Goal: Download file/media

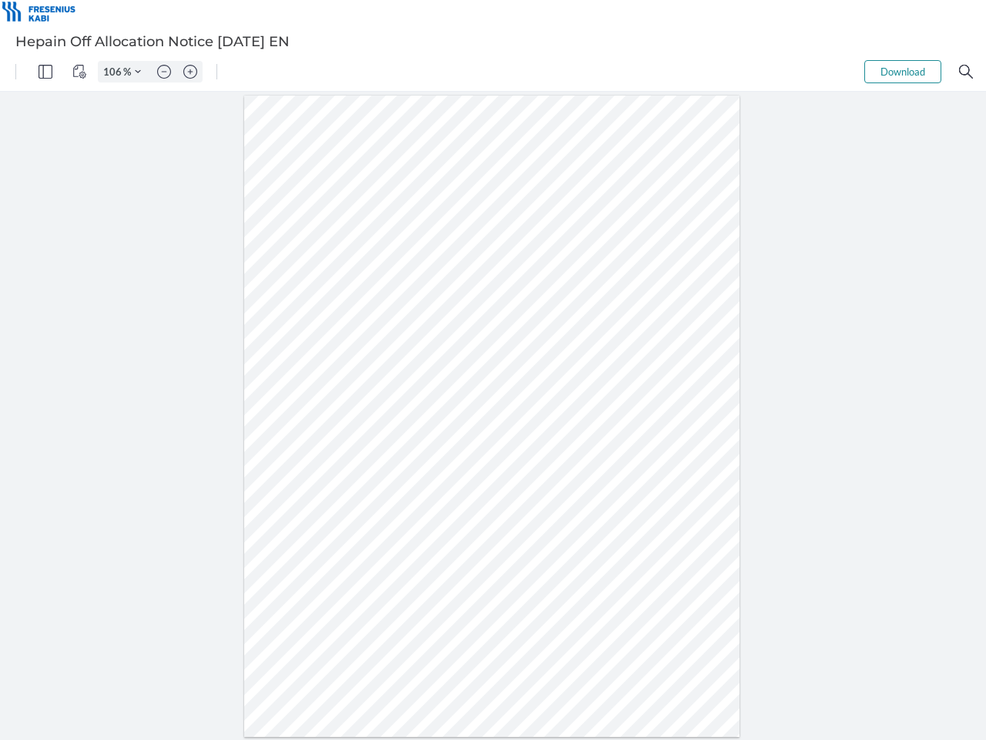
click at [45, 72] on img "Panel" at bounding box center [46, 72] width 14 height 14
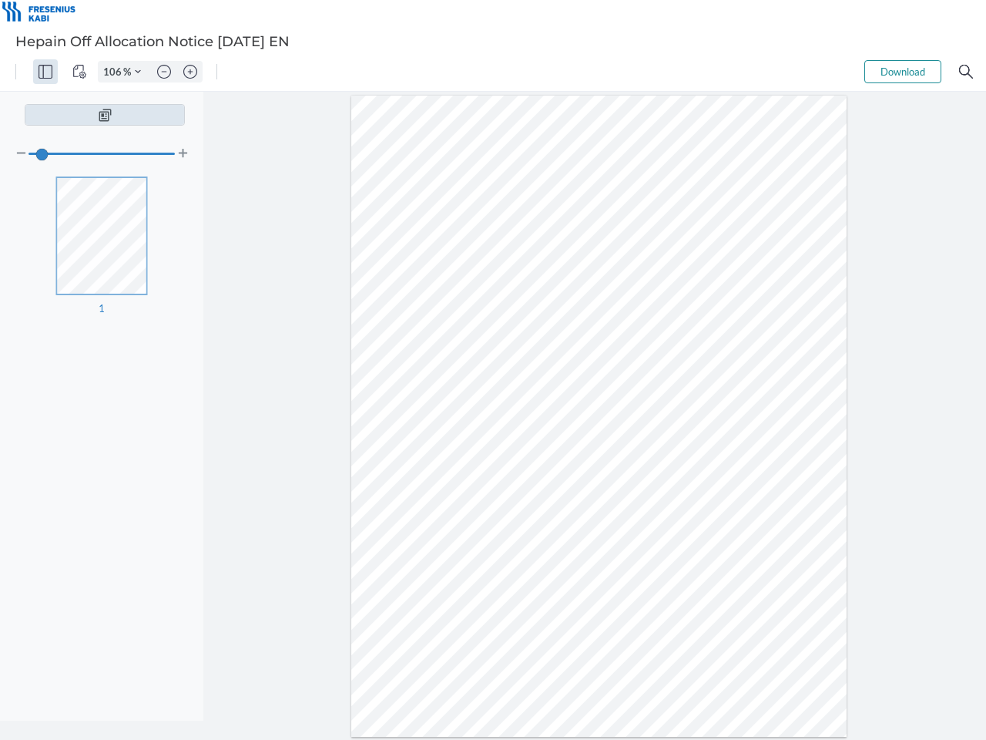
click at [79, 72] on img "View Controls" at bounding box center [79, 72] width 14 height 14
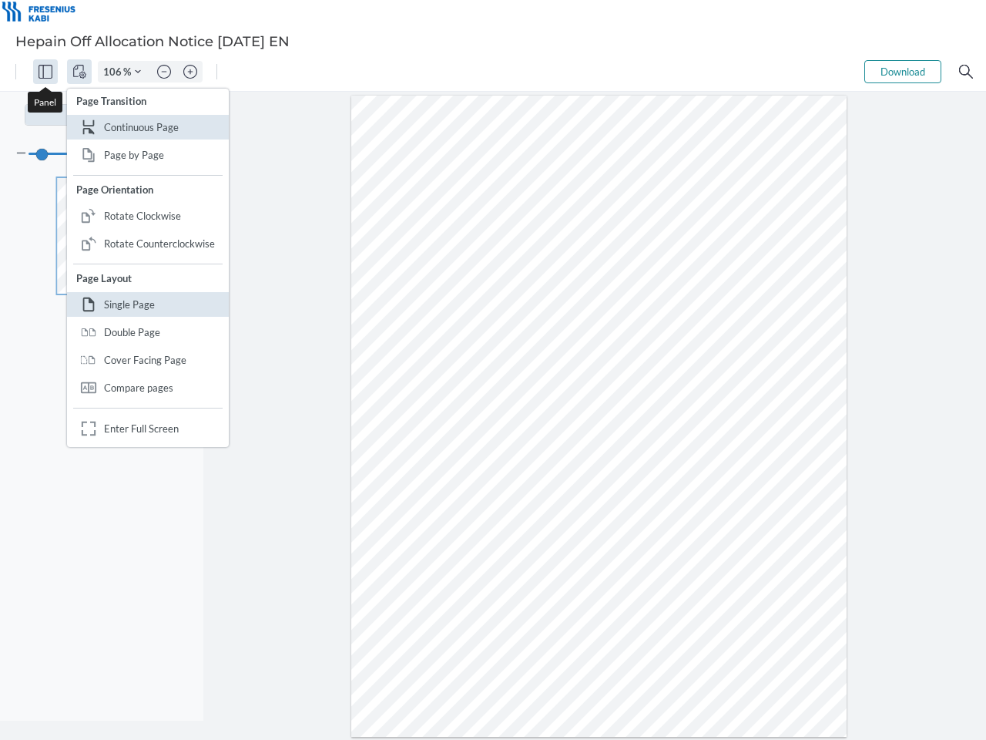
click at [115, 72] on input "106" at bounding box center [111, 72] width 25 height 14
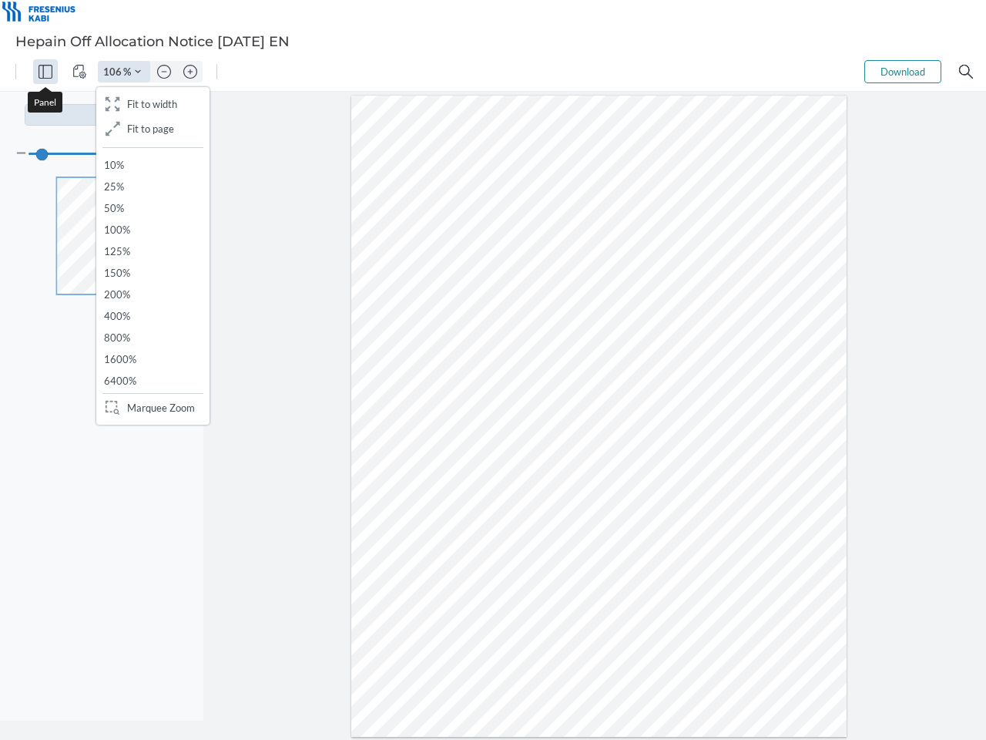
click at [138, 72] on img "Zoom Controls" at bounding box center [138, 72] width 6 height 6
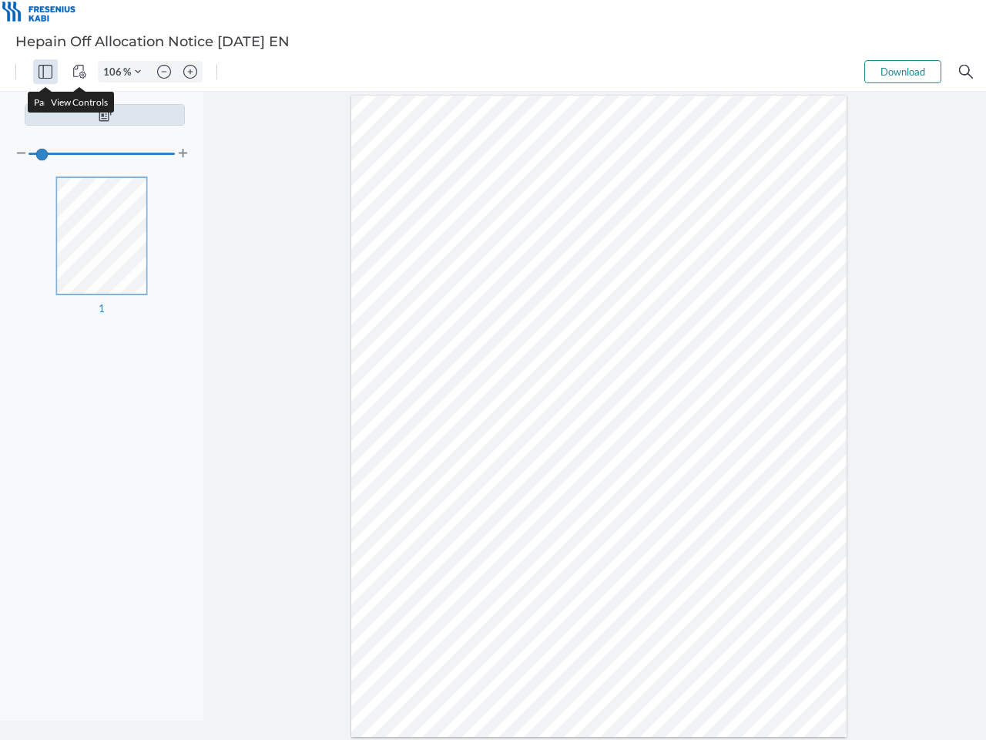
click at [164, 72] on img "Zoom out" at bounding box center [164, 72] width 14 height 14
click at [190, 72] on img "Zoom in" at bounding box center [190, 72] width 14 height 14
type input "106"
click at [903, 72] on button "Download" at bounding box center [902, 71] width 77 height 23
click at [966, 72] on img "Search" at bounding box center [966, 72] width 14 height 14
